Goal: Obtain resource: Download file/media

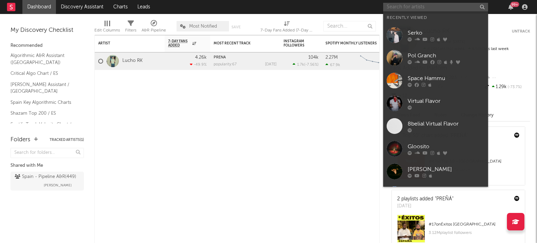
click at [400, 8] on input "text" at bounding box center [435, 7] width 105 height 9
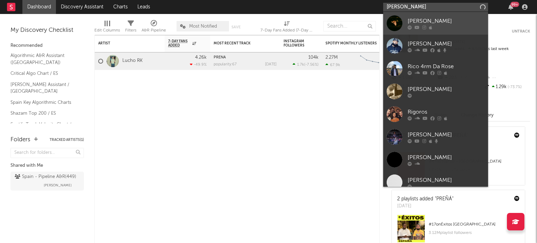
type input "[PERSON_NAME]"
click at [399, 17] on div at bounding box center [395, 23] width 16 height 16
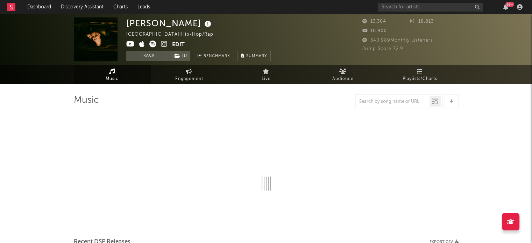
select select "6m"
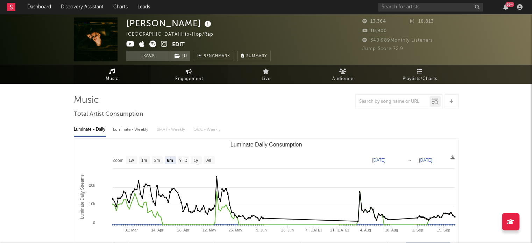
click at [190, 76] on span "Engagement" at bounding box center [189, 79] width 28 height 8
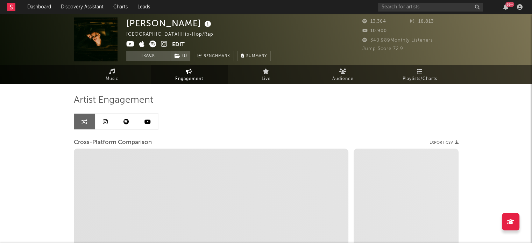
select select "1w"
select select "1m"
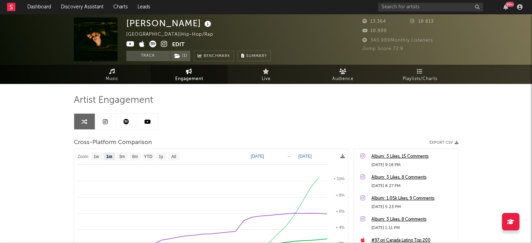
click at [148, 120] on icon at bounding box center [147, 122] width 6 height 6
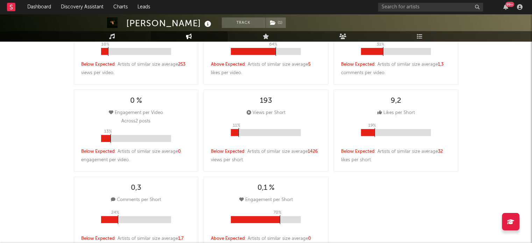
select select "6m"
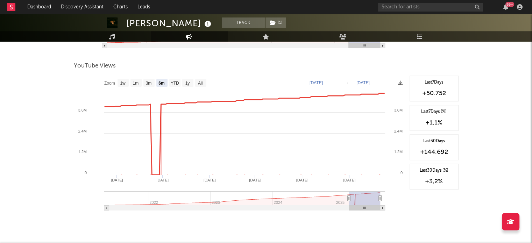
scroll to position [724, 0]
click at [202, 82] on text "All" at bounding box center [200, 82] width 5 height 5
select select "All"
type input "[DATE]"
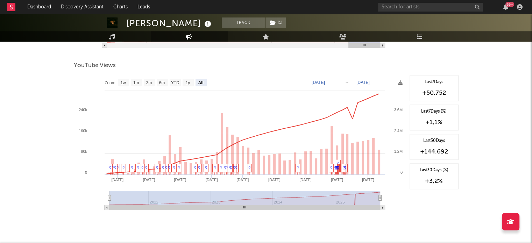
click at [396, 84] on rect at bounding box center [240, 145] width 332 height 140
click at [401, 82] on icon at bounding box center [400, 82] width 5 height 5
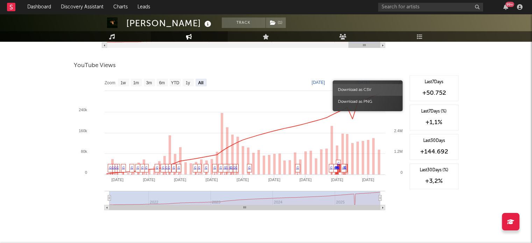
click at [365, 89] on span "Download as CSV" at bounding box center [368, 90] width 70 height 12
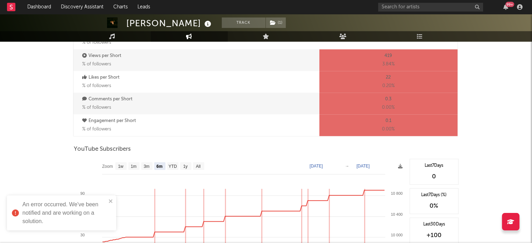
scroll to position [491, 0]
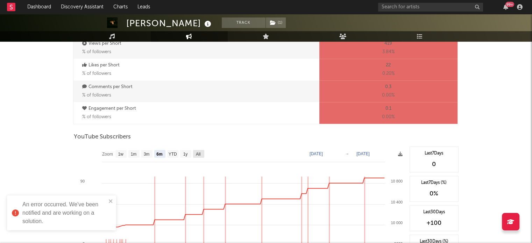
click at [197, 153] on text "All" at bounding box center [198, 154] width 5 height 5
select select "All"
type input "[DATE]"
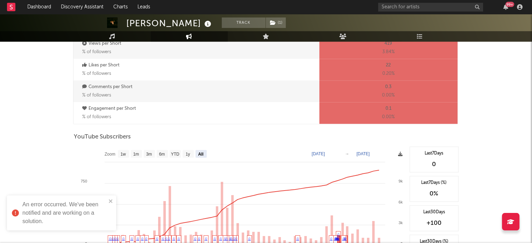
click at [402, 156] on icon at bounding box center [400, 154] width 5 height 5
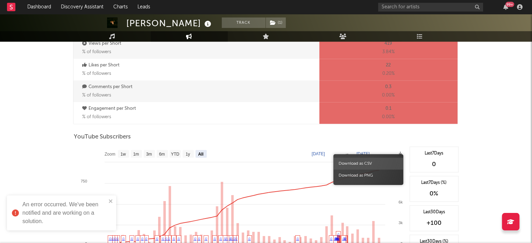
click at [377, 165] on span "Download as CSV" at bounding box center [368, 164] width 70 height 12
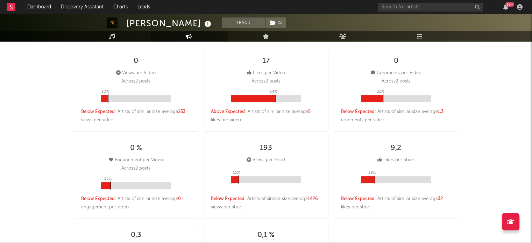
scroll to position [0, 0]
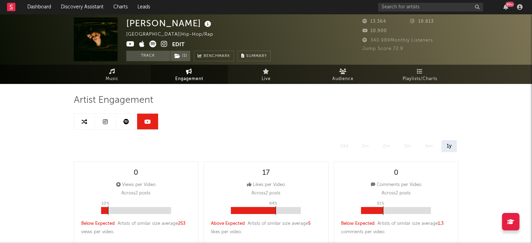
click at [104, 122] on icon at bounding box center [105, 122] width 5 height 6
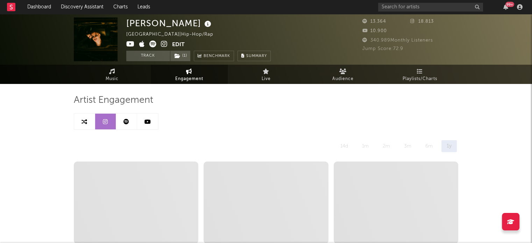
select select "6m"
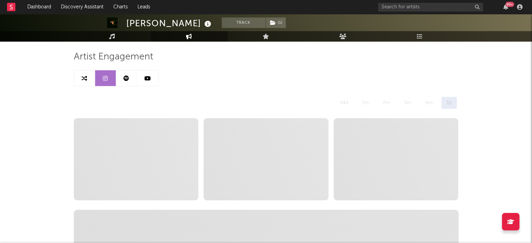
scroll to position [26, 0]
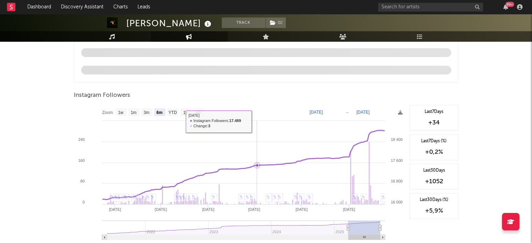
scroll to position [788, 0]
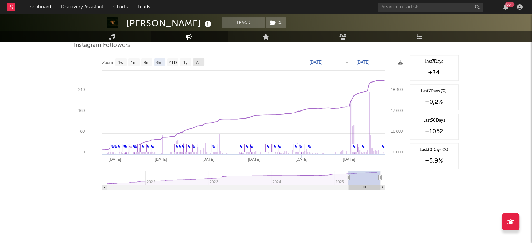
click at [199, 63] on text "All" at bounding box center [198, 62] width 5 height 5
select select "All"
type input "[DATE]"
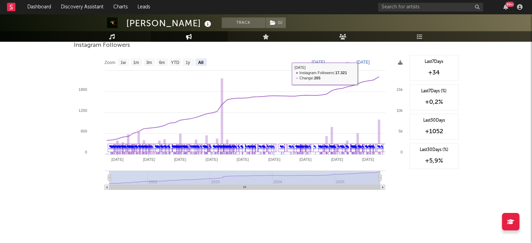
click at [398, 62] on icon at bounding box center [400, 62] width 5 height 5
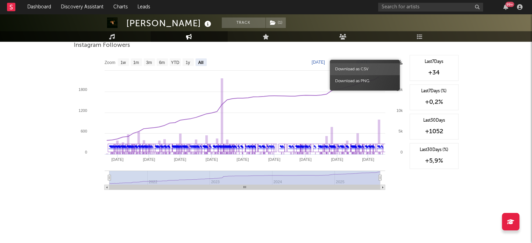
click at [371, 65] on span "Download as CSV" at bounding box center [365, 69] width 70 height 12
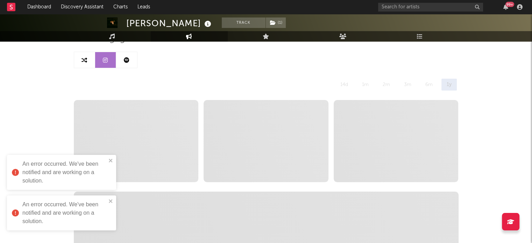
scroll to position [0, 0]
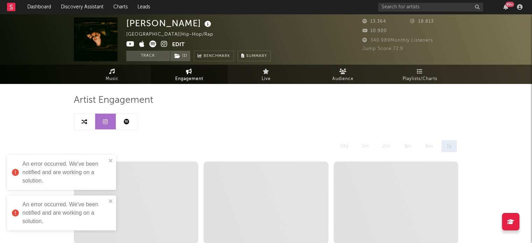
click at [81, 123] on icon at bounding box center [84, 122] width 6 height 6
select select "1m"
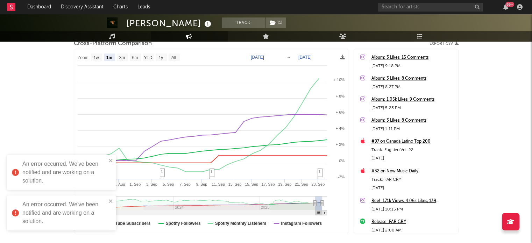
scroll to position [99, 0]
